Goal: Find specific page/section: Find specific page/section

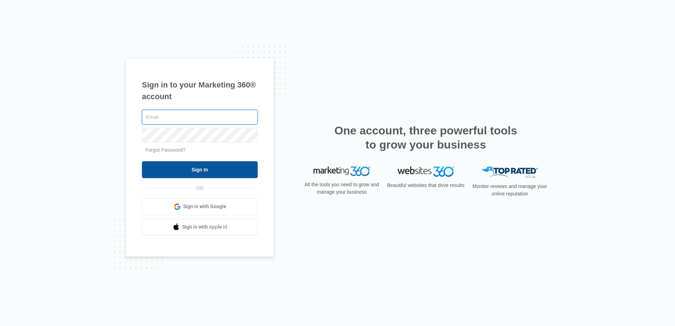
type input "[PERSON_NAME][EMAIL_ADDRESS][DOMAIN_NAME]"
click at [202, 173] on input "Sign In" at bounding box center [200, 169] width 116 height 17
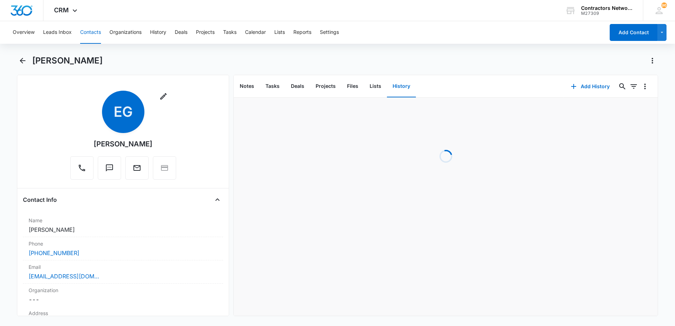
click at [92, 32] on button "Contacts" at bounding box center [90, 32] width 21 height 23
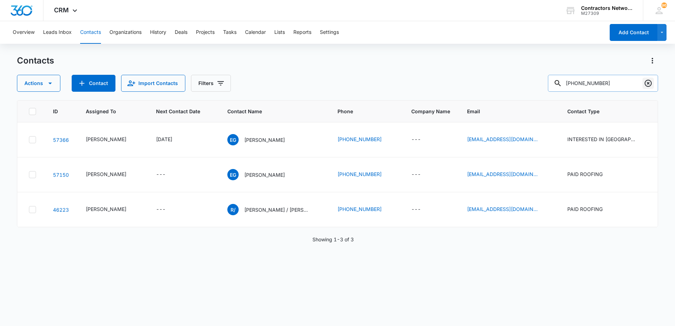
click at [646, 85] on icon "Clear" at bounding box center [648, 83] width 8 height 8
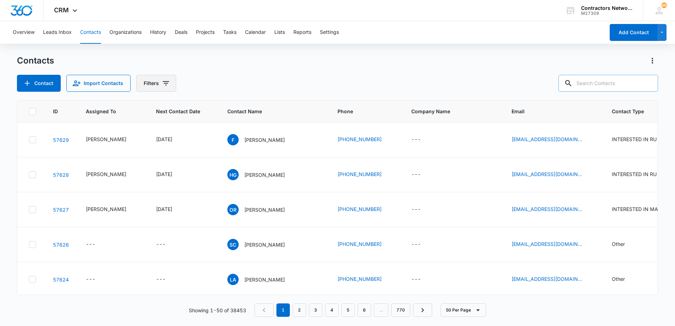
click at [165, 83] on icon "Filters" at bounding box center [166, 83] width 6 height 4
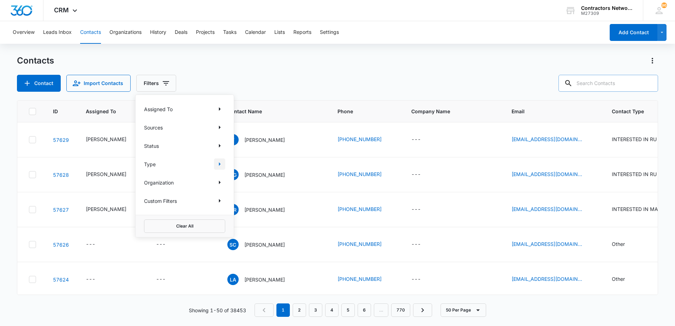
click at [217, 164] on icon "Show Type filters" at bounding box center [219, 164] width 8 height 8
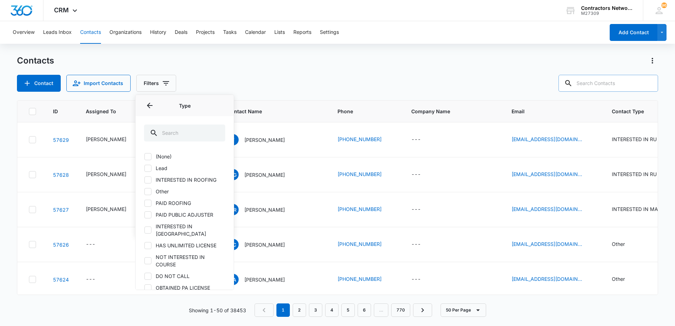
click at [149, 169] on icon at bounding box center [148, 168] width 6 height 6
click at [144, 168] on input "Lead" at bounding box center [144, 168] width 0 height 0
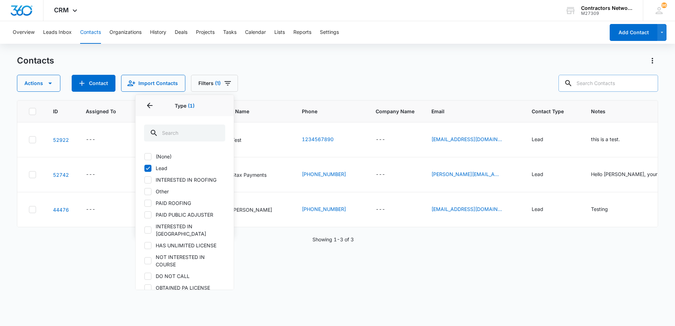
click at [149, 169] on icon at bounding box center [148, 168] width 6 height 6
click at [144, 168] on input "Lead" at bounding box center [144, 168] width 0 height 0
checkbox input "false"
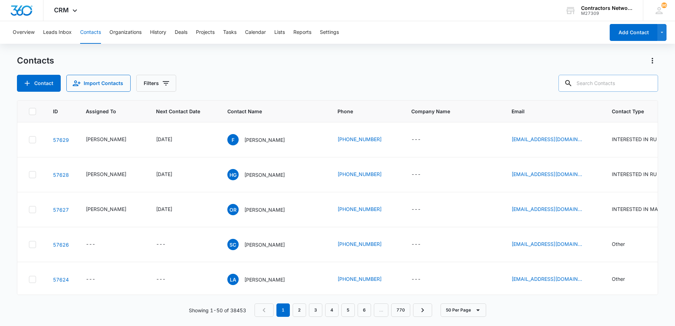
click at [304, 82] on div "Contact Import Contacts Filters" at bounding box center [337, 83] width 641 height 17
